Goal: Information Seeking & Learning: Learn about a topic

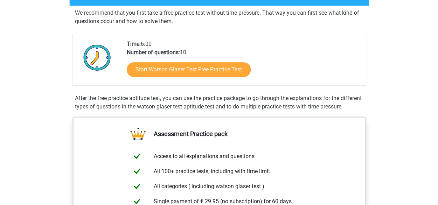
scroll to position [140, 0]
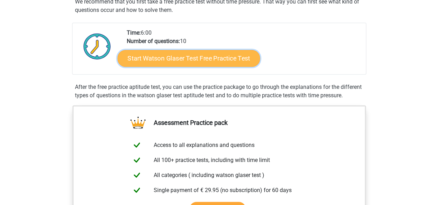
click at [198, 57] on link "Start Watson Glaser Test Free Practice Test" at bounding box center [188, 58] width 143 height 17
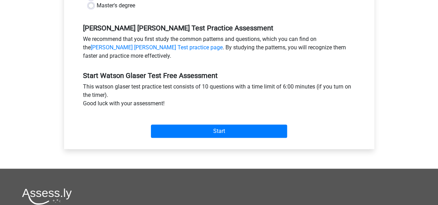
scroll to position [210, 0]
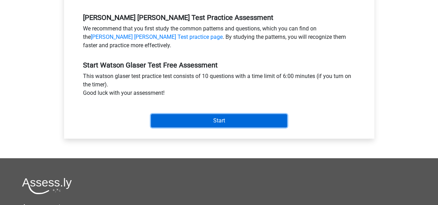
click at [226, 119] on input "Start" at bounding box center [219, 120] width 136 height 13
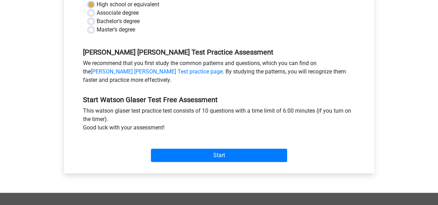
scroll to position [141, 0]
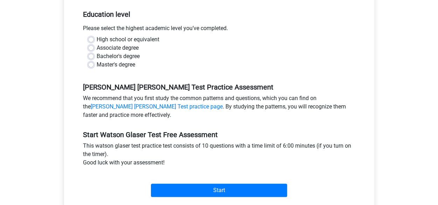
drag, startPoint x: 173, startPoint y: 53, endPoint x: 165, endPoint y: 56, distance: 8.3
click at [172, 56] on div "Bachelor's degree" at bounding box center [219, 56] width 262 height 8
click at [97, 55] on label "Bachelor's degree" at bounding box center [118, 56] width 43 height 8
click at [90, 55] on input "Bachelor's degree" at bounding box center [91, 55] width 6 height 7
radio input "true"
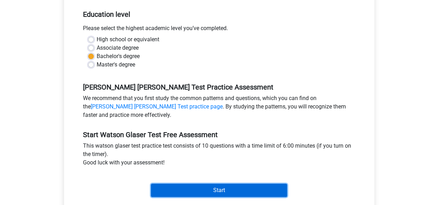
click at [210, 188] on input "Start" at bounding box center [219, 190] width 136 height 13
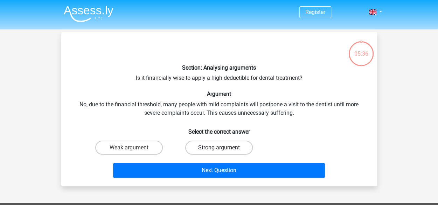
click at [224, 148] on div "Strong argument" at bounding box center [219, 148] width 84 height 14
click at [217, 145] on label "Strong argument" at bounding box center [219, 148] width 68 height 14
click at [219, 148] on input "Strong argument" at bounding box center [221, 150] width 5 height 5
radio input "true"
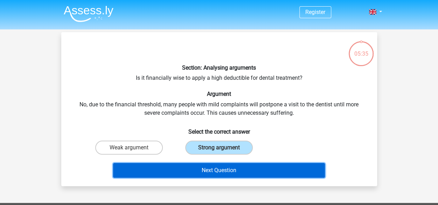
click at [218, 167] on button "Next Question" at bounding box center [219, 170] width 212 height 15
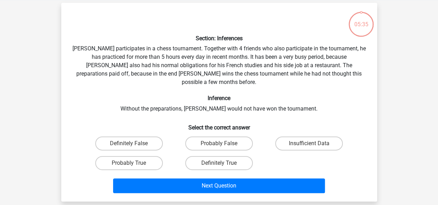
scroll to position [32, 0]
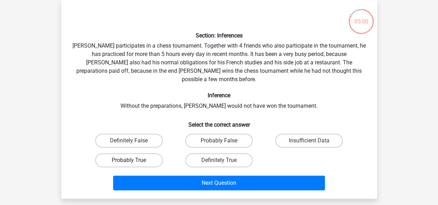
click at [136, 153] on label "Probably True" at bounding box center [129, 160] width 68 height 14
click at [134, 160] on input "Probably True" at bounding box center [131, 162] width 5 height 5
radio input "true"
click at [217, 156] on label "Definitely True" at bounding box center [219, 160] width 68 height 14
click at [219, 160] on input "Definitely True" at bounding box center [221, 162] width 5 height 5
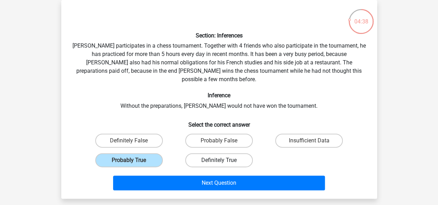
radio input "true"
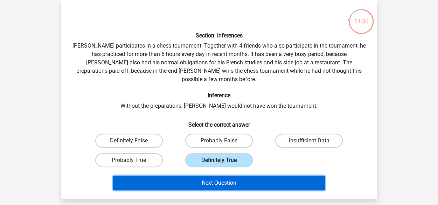
click at [215, 180] on button "Next Question" at bounding box center [219, 183] width 212 height 15
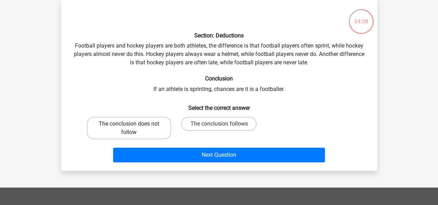
click at [139, 133] on label "The conclusion does not follow" at bounding box center [129, 128] width 84 height 22
click at [134, 129] on input "The conclusion does not follow" at bounding box center [131, 126] width 5 height 5
radio input "true"
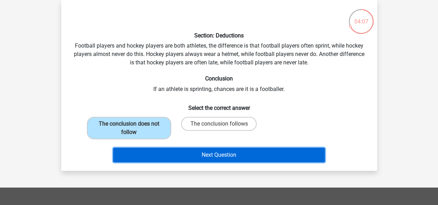
click at [199, 159] on button "Next Question" at bounding box center [219, 155] width 212 height 15
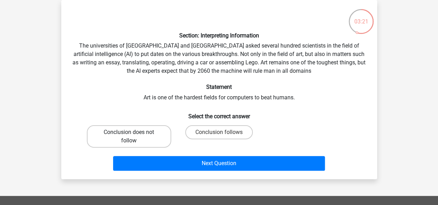
click at [114, 142] on label "Conclusion does not follow" at bounding box center [129, 136] width 84 height 22
click at [129, 137] on input "Conclusion does not follow" at bounding box center [131, 134] width 5 height 5
radio input "true"
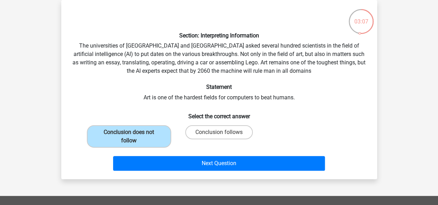
click at [221, 132] on input "Conclusion follows" at bounding box center [221, 134] width 5 height 5
radio input "true"
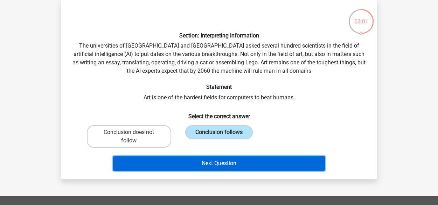
click at [206, 163] on button "Next Question" at bounding box center [219, 163] width 212 height 15
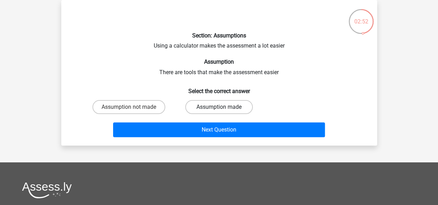
click at [218, 108] on label "Assumption made" at bounding box center [219, 107] width 68 height 14
click at [219, 108] on input "Assumption made" at bounding box center [221, 109] width 5 height 5
radio input "true"
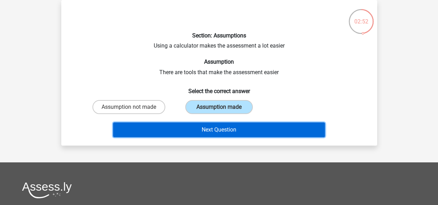
click at [211, 128] on button "Next Question" at bounding box center [219, 130] width 212 height 15
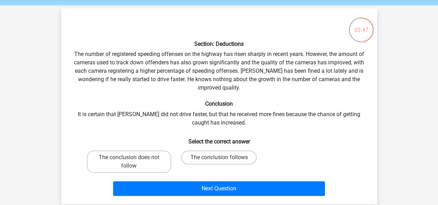
scroll to position [35, 0]
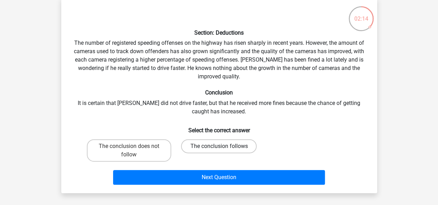
drag, startPoint x: 199, startPoint y: 144, endPoint x: 204, endPoint y: 142, distance: 5.2
click at [204, 142] on label "The conclusion follows" at bounding box center [219, 146] width 76 height 14
click at [219, 146] on input "The conclusion follows" at bounding box center [221, 148] width 5 height 5
radio input "true"
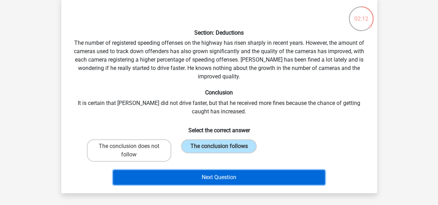
click at [213, 180] on button "Next Question" at bounding box center [219, 177] width 212 height 15
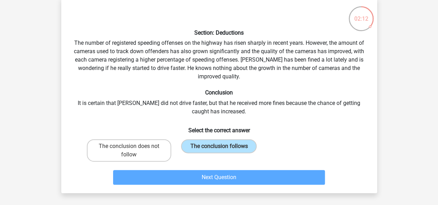
scroll to position [32, 0]
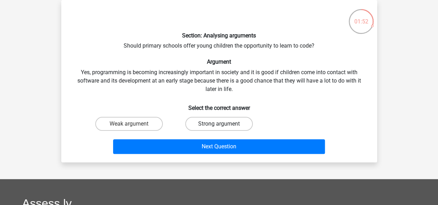
click at [230, 124] on label "Strong argument" at bounding box center [219, 124] width 68 height 14
click at [224, 124] on input "Strong argument" at bounding box center [221, 126] width 5 height 5
radio input "true"
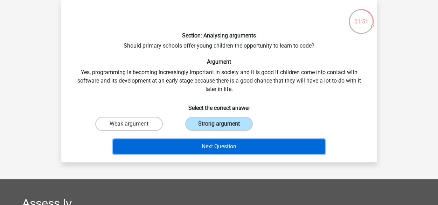
click at [227, 150] on button "Next Question" at bounding box center [219, 146] width 212 height 15
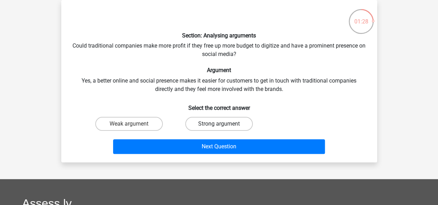
click at [234, 119] on label "Strong argument" at bounding box center [219, 124] width 68 height 14
click at [224, 124] on input "Strong argument" at bounding box center [221, 126] width 5 height 5
radio input "true"
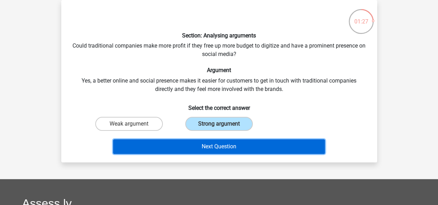
click at [223, 149] on button "Next Question" at bounding box center [219, 146] width 212 height 15
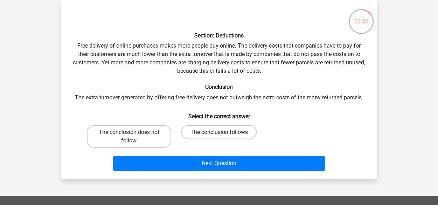
click at [214, 129] on label "The conclusion follows" at bounding box center [219, 132] width 76 height 14
click at [219, 132] on input "The conclusion follows" at bounding box center [221, 134] width 5 height 5
radio input "true"
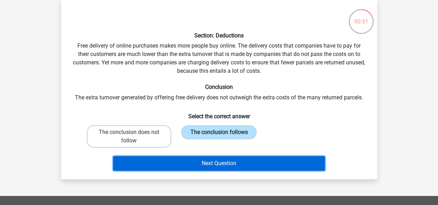
click at [223, 160] on button "Next Question" at bounding box center [219, 163] width 212 height 15
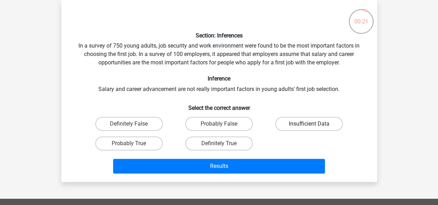
click at [316, 125] on label "Insufficient Data" at bounding box center [309, 124] width 68 height 14
click at [314, 125] on input "Insufficient Data" at bounding box center [311, 126] width 5 height 5
radio input "true"
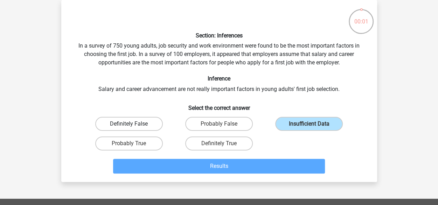
click at [120, 121] on label "Definitely False" at bounding box center [129, 124] width 68 height 14
click at [129, 124] on input "Definitely False" at bounding box center [131, 126] width 5 height 5
radio input "true"
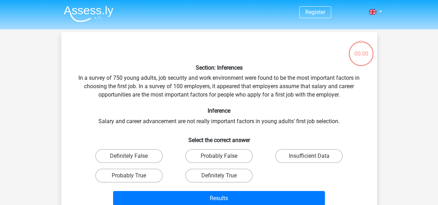
scroll to position [32, 0]
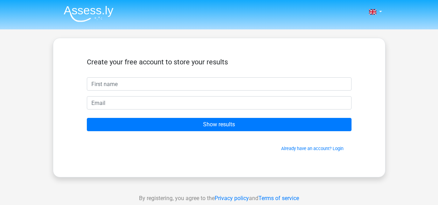
click at [196, 170] on div "Create your free account to store your results Show results Already have an acc…" at bounding box center [219, 108] width 333 height 140
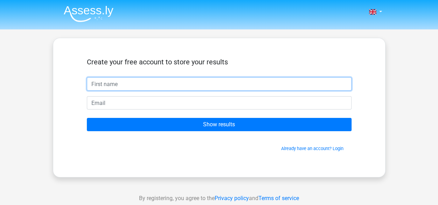
click at [172, 89] on input "text" at bounding box center [219, 83] width 265 height 13
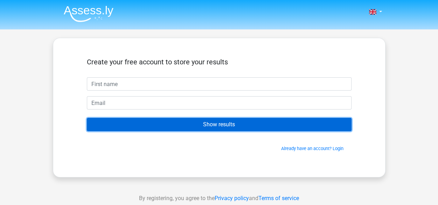
click at [205, 120] on input "Show results" at bounding box center [219, 124] width 265 height 13
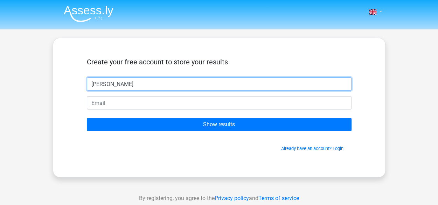
type input "[PERSON_NAME]"
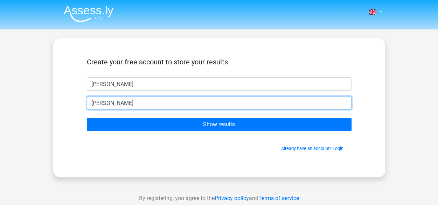
type input "[EMAIL_ADDRESS][DOMAIN_NAME]"
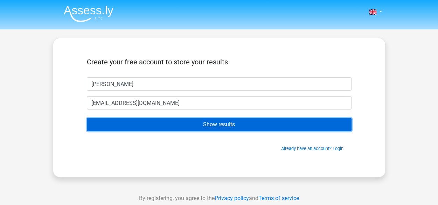
click at [206, 124] on input "Show results" at bounding box center [219, 124] width 265 height 13
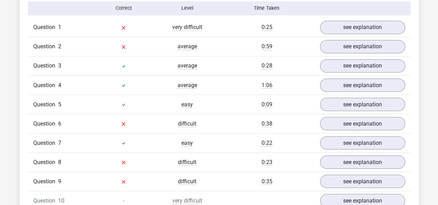
scroll to position [561, 0]
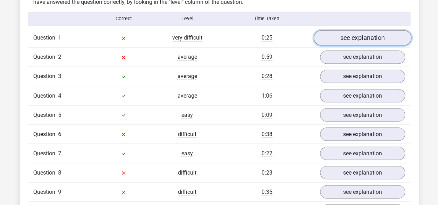
click at [367, 37] on link "see explanation" at bounding box center [363, 37] width 98 height 15
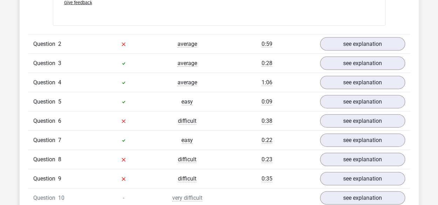
scroll to position [771, 0]
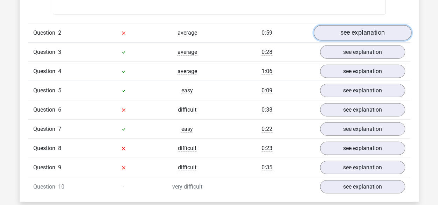
click at [355, 29] on link "see explanation" at bounding box center [363, 32] width 98 height 15
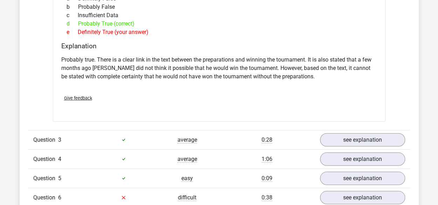
scroll to position [1016, 0]
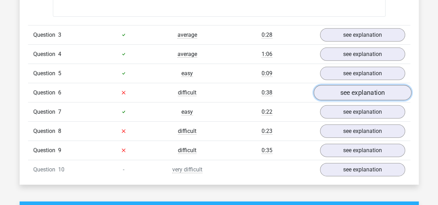
click at [368, 85] on link "see explanation" at bounding box center [363, 92] width 98 height 15
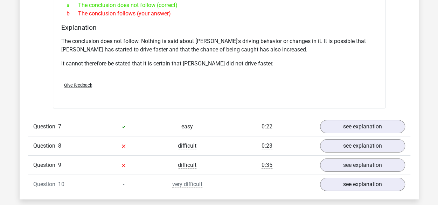
scroll to position [1262, 0]
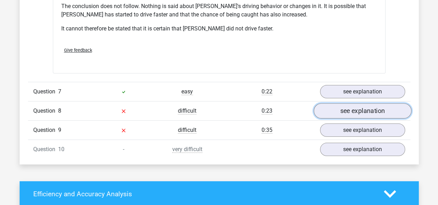
click at [371, 103] on link "see explanation" at bounding box center [363, 110] width 98 height 15
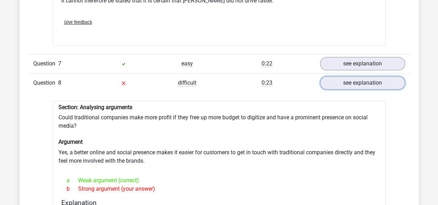
scroll to position [1332, 0]
